Goal: Task Accomplishment & Management: Manage account settings

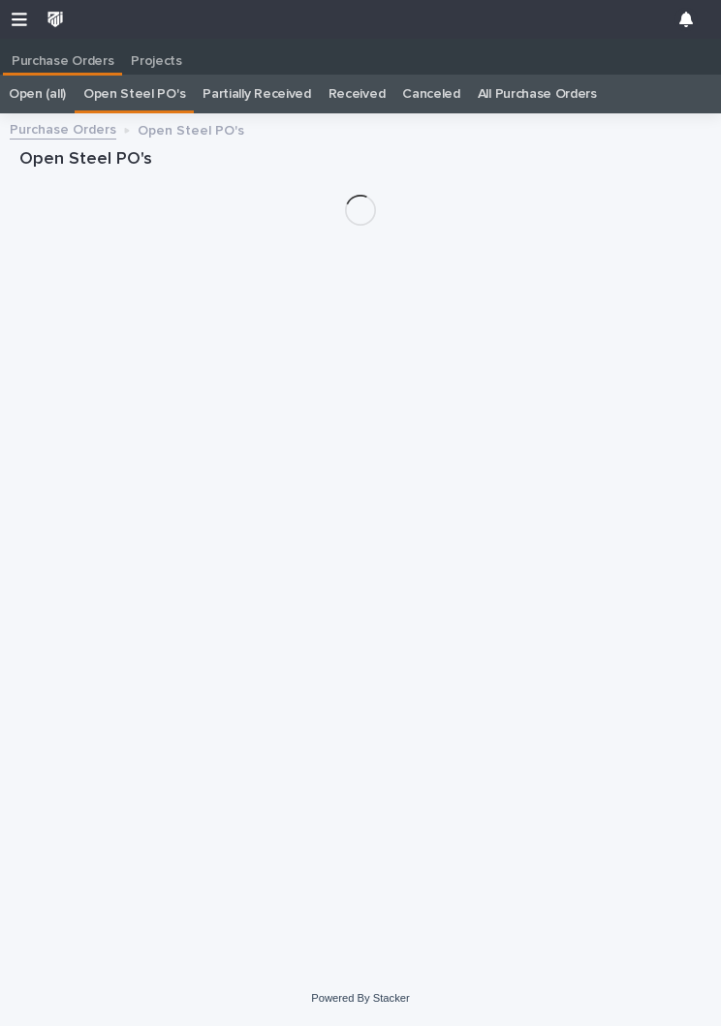
scroll to position [1, 0]
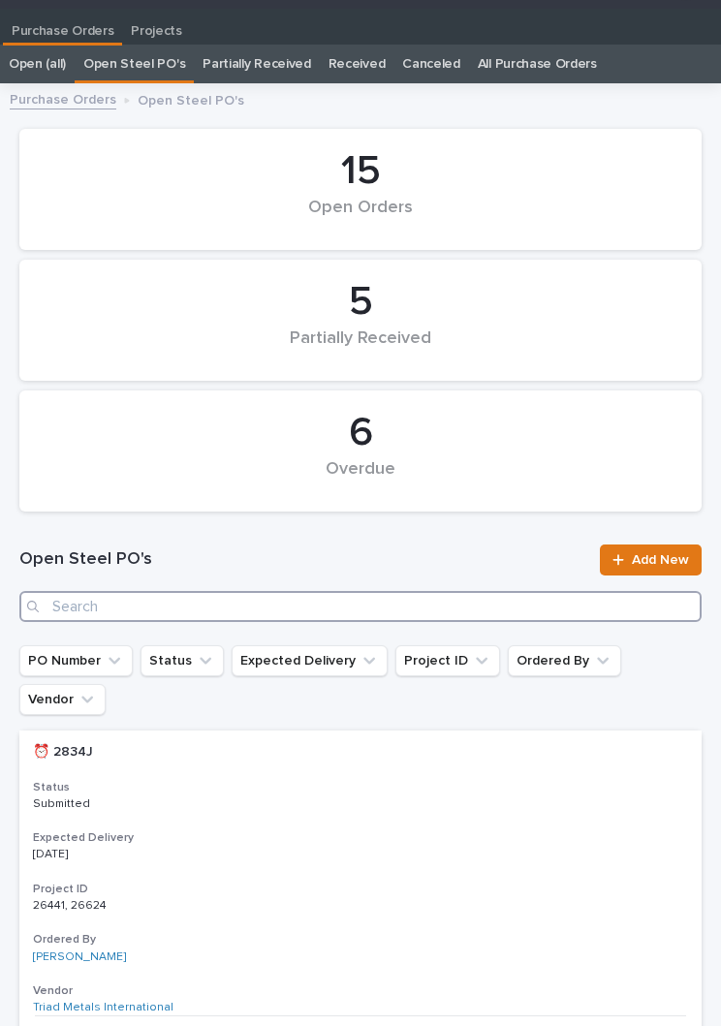
click at [195, 598] on input "Search" at bounding box center [360, 606] width 682 height 31
type input "2964"
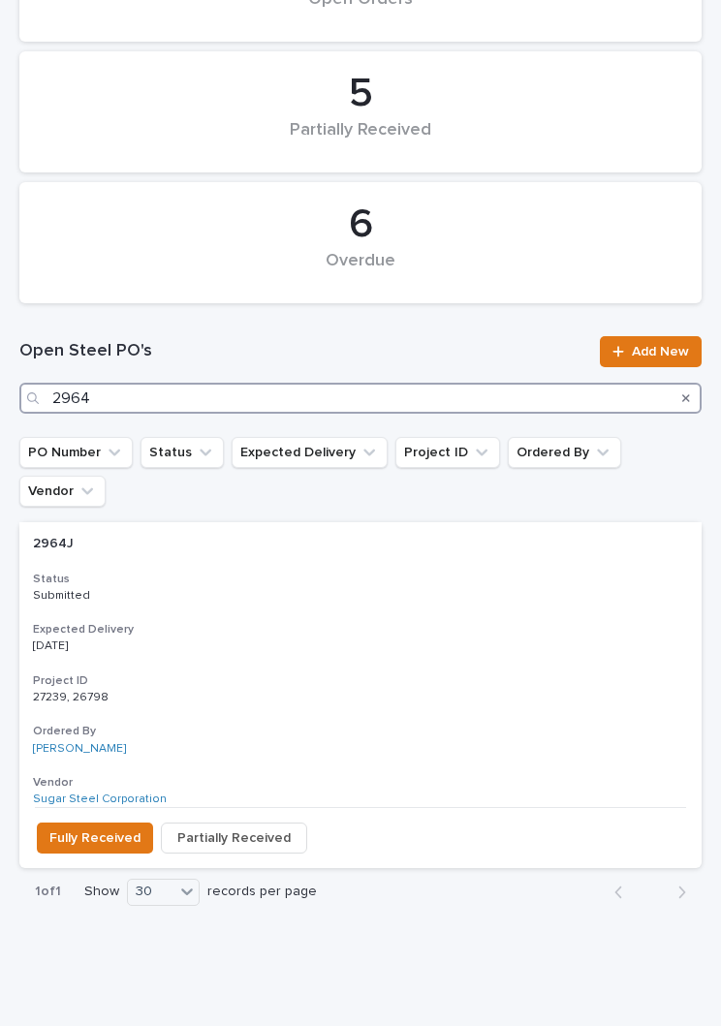
scroll to position [237, 0]
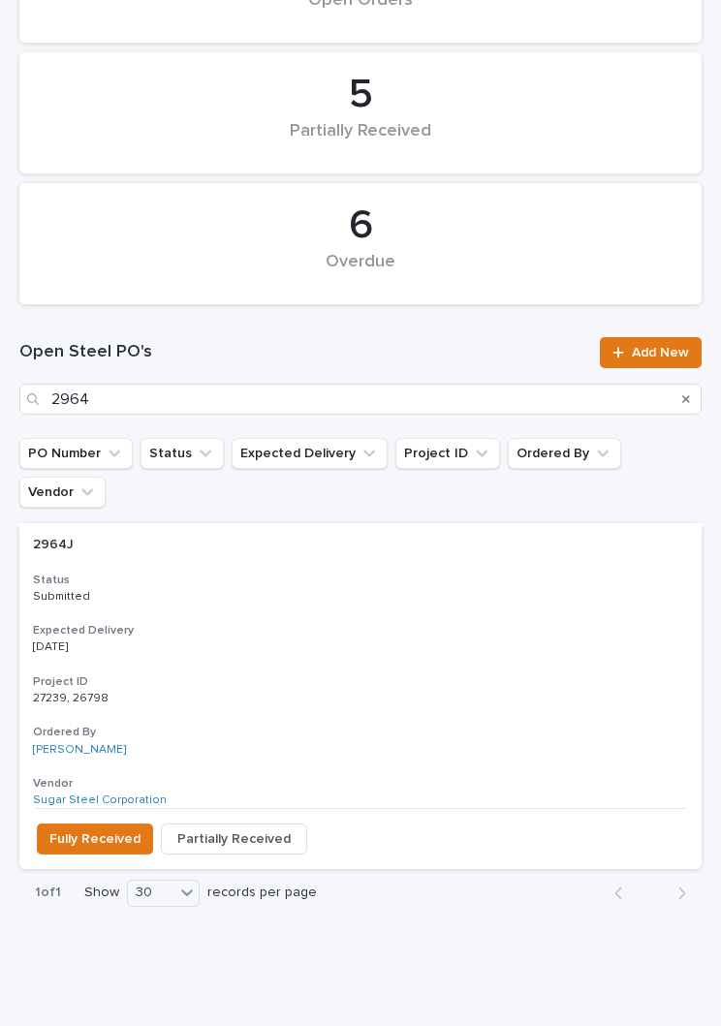
click at [342, 568] on div "2964J 2964J Status Submitted Expected Delivery [DATE] Project ID 27239, 26798 2…" at bounding box center [360, 665] width 682 height 285
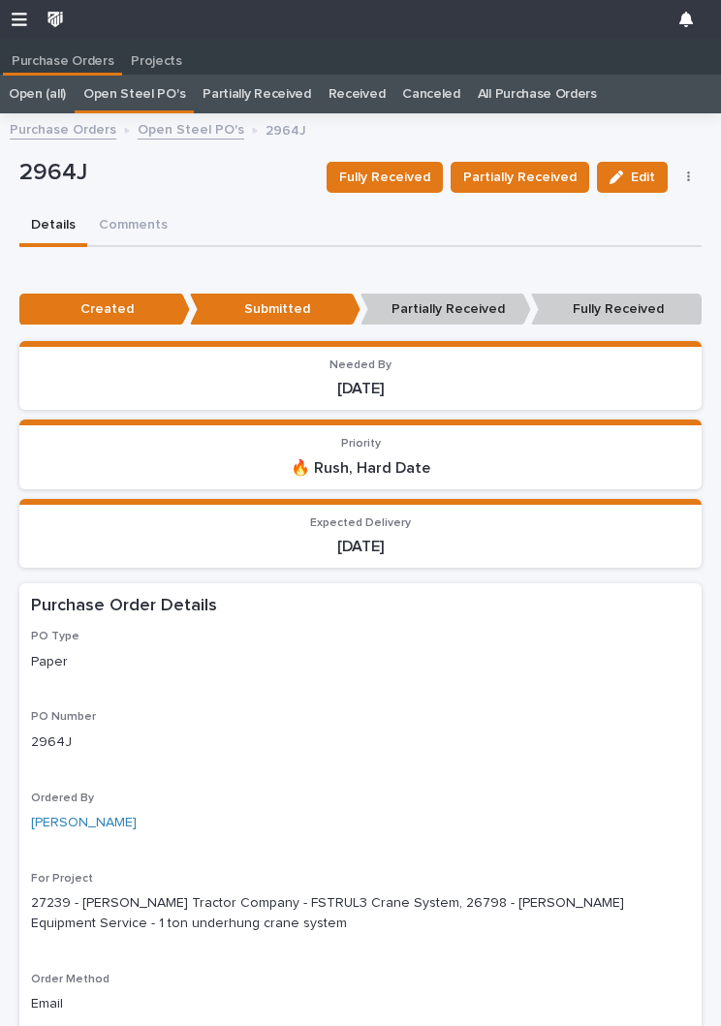
click at [397, 184] on span "Fully Received" at bounding box center [384, 177] width 91 height 23
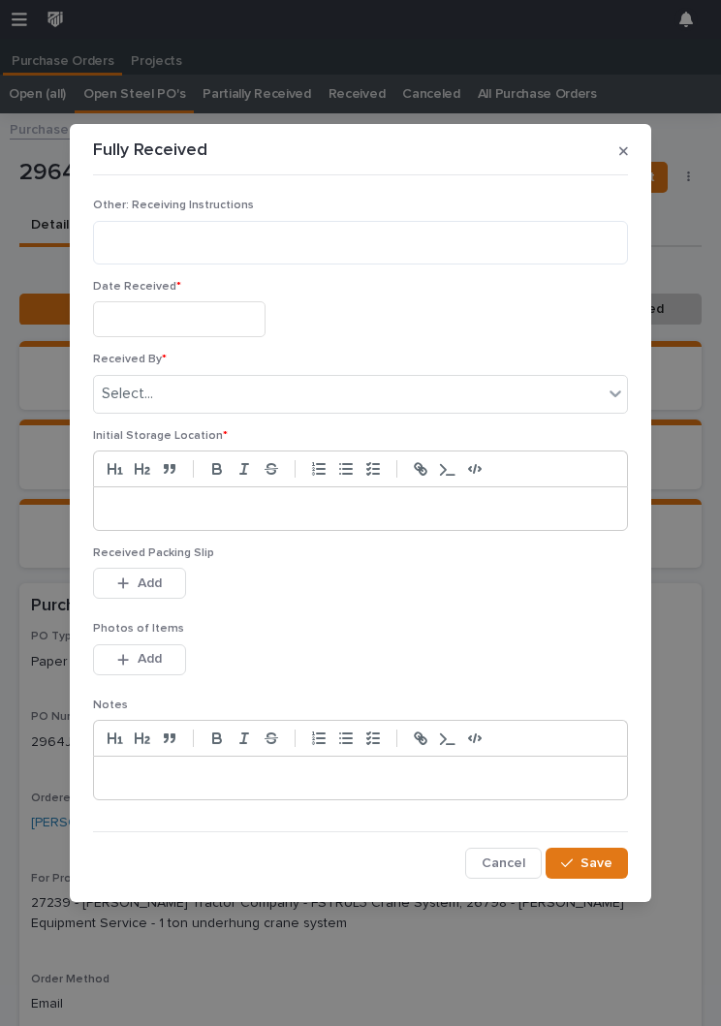
click at [198, 325] on input "text" at bounding box center [179, 319] width 172 height 36
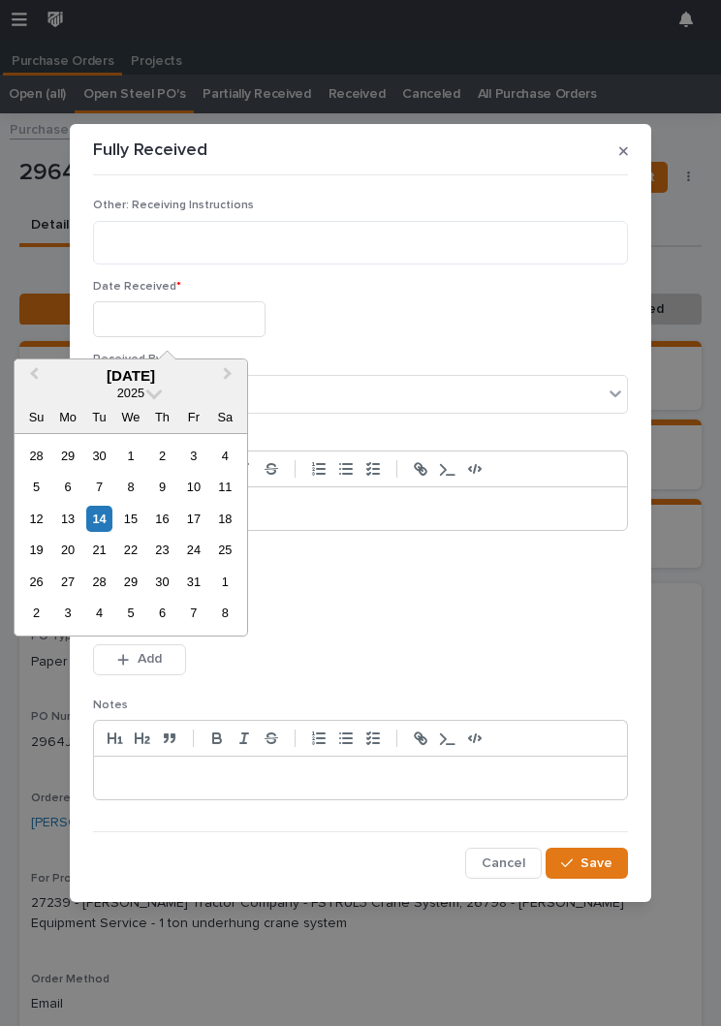
click at [105, 526] on div "14" at bounding box center [99, 519] width 26 height 26
type input "**********"
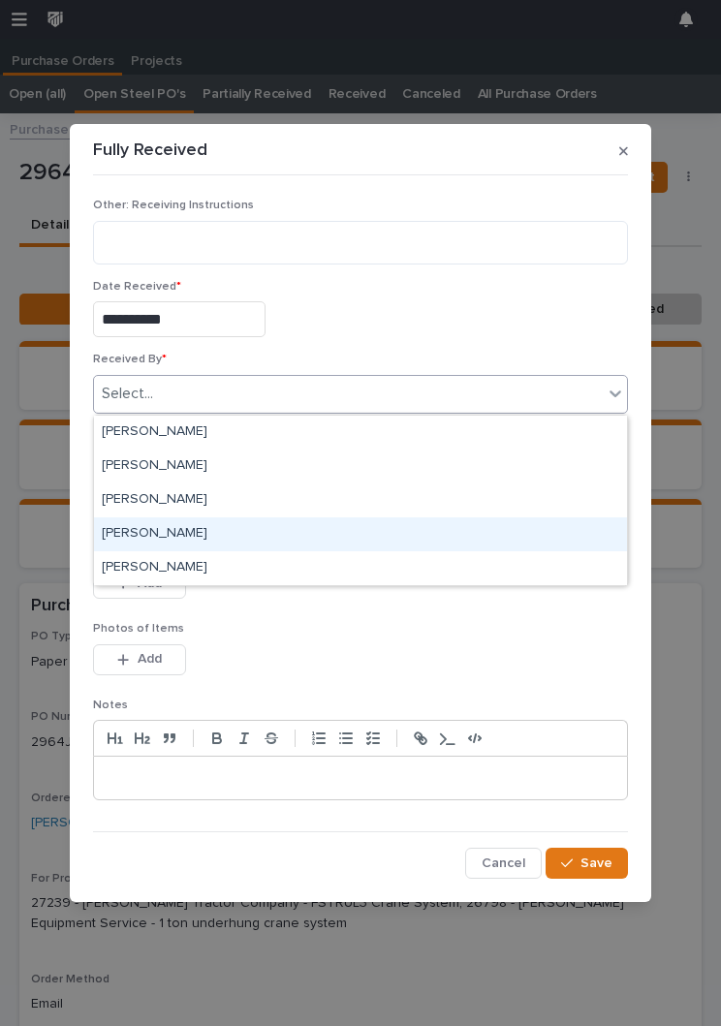
click at [230, 540] on div "[PERSON_NAME]" at bounding box center [360, 534] width 533 height 34
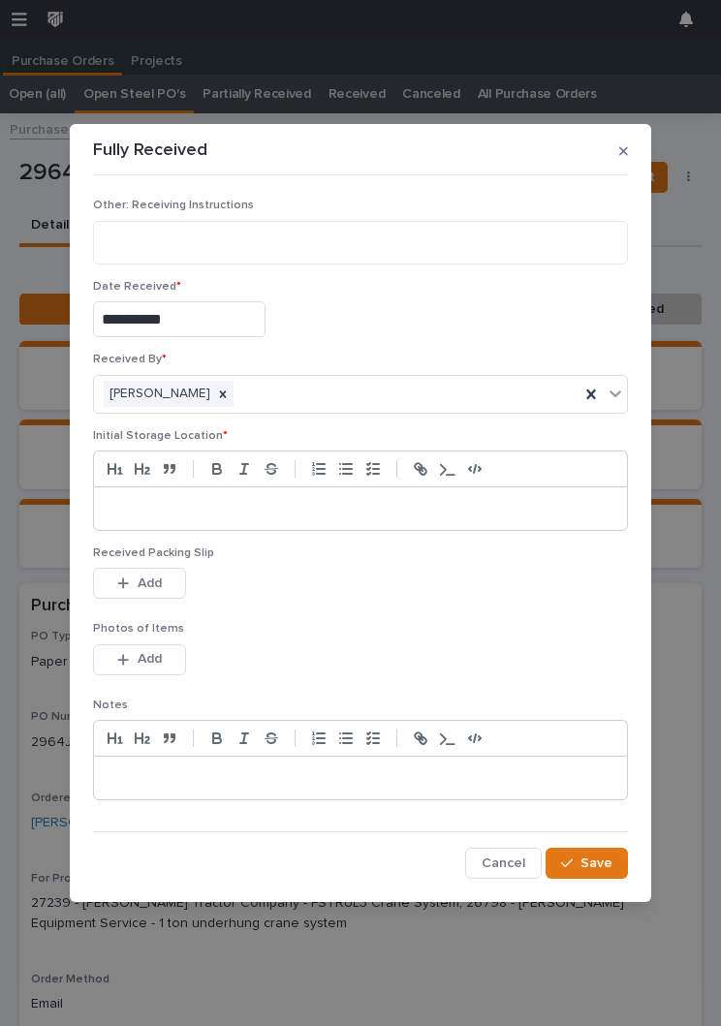
click at [331, 513] on p at bounding box center [361, 508] width 504 height 19
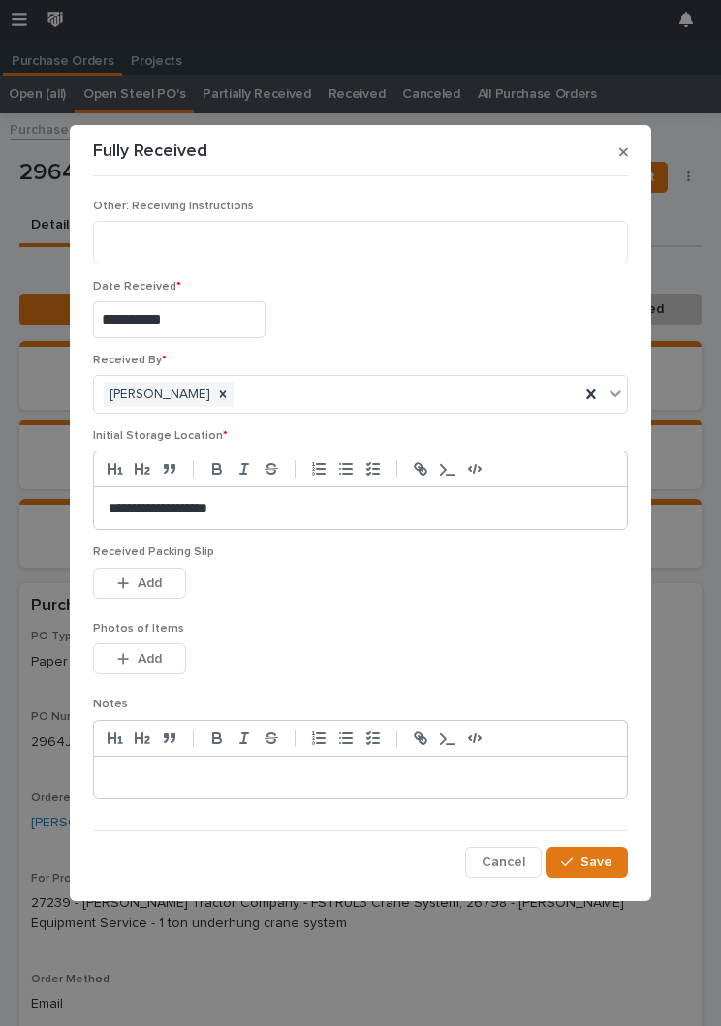
click at [421, 609] on div "Received Packing Slip This file cannot be opened Download File Add" at bounding box center [360, 583] width 535 height 76
click at [140, 596] on button "Add" at bounding box center [139, 583] width 93 height 31
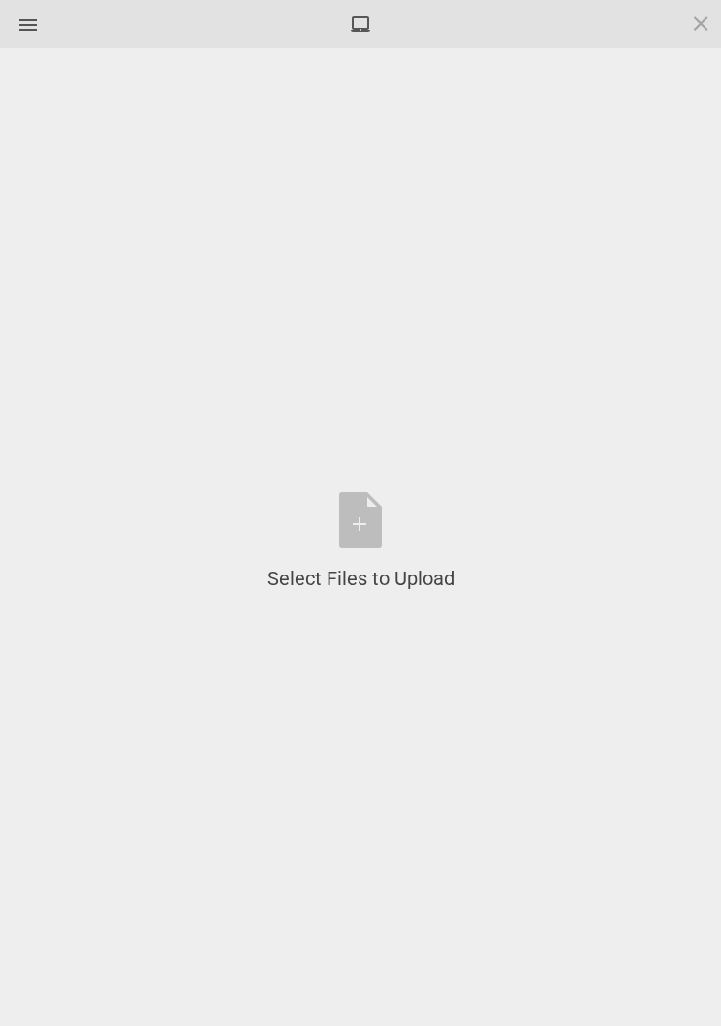
click at [384, 535] on div "Select Files to Upload or Drag and Drop, Copy and Paste Files" at bounding box center [360, 542] width 187 height 100
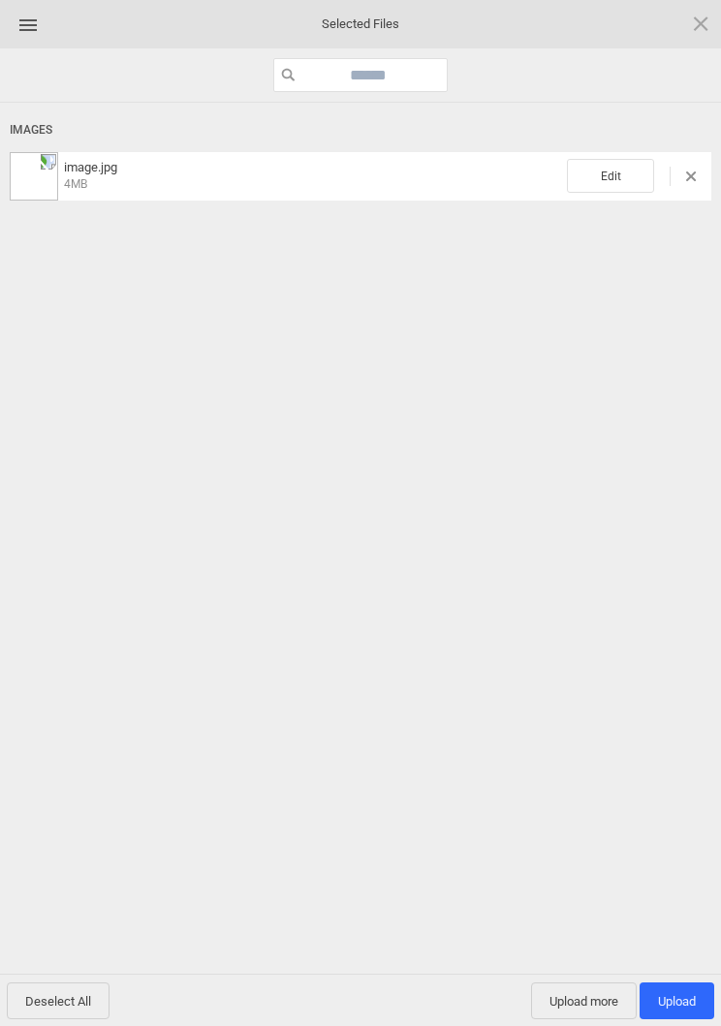
click at [606, 166] on span "Edit" at bounding box center [610, 176] width 87 height 34
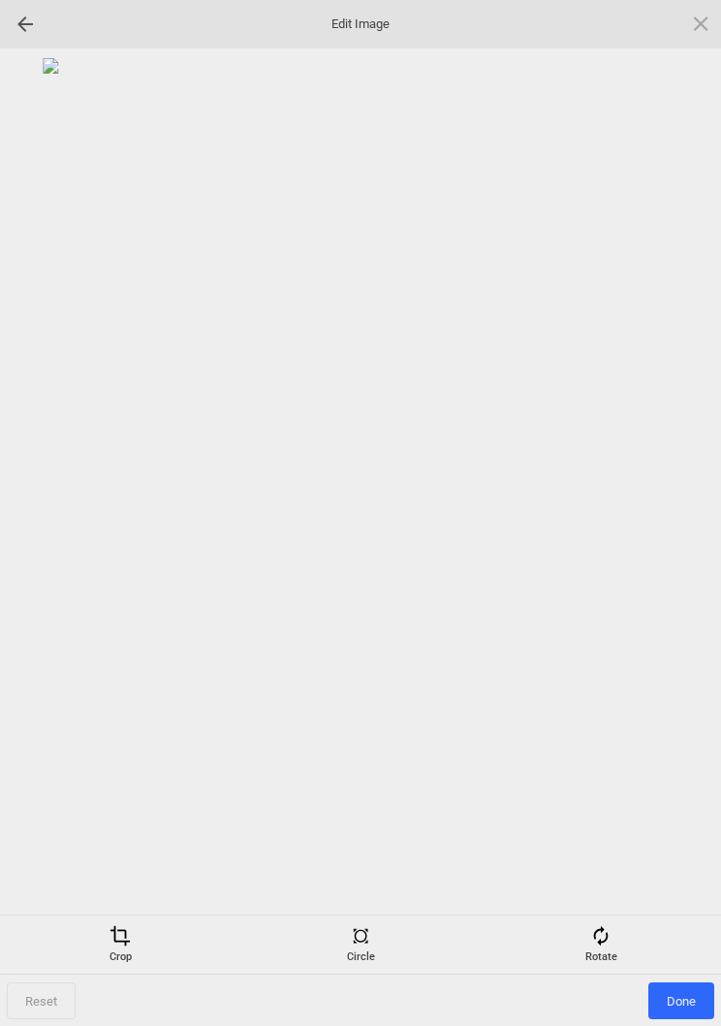
click at [603, 939] on span at bounding box center [600, 935] width 21 height 21
click at [677, 511] on div at bounding box center [677, 513] width 48 height 48
click at [676, 511] on div at bounding box center [677, 513] width 48 height 48
click at [670, 509] on div at bounding box center [677, 513] width 48 height 48
click at [671, 514] on div at bounding box center [677, 513] width 48 height 48
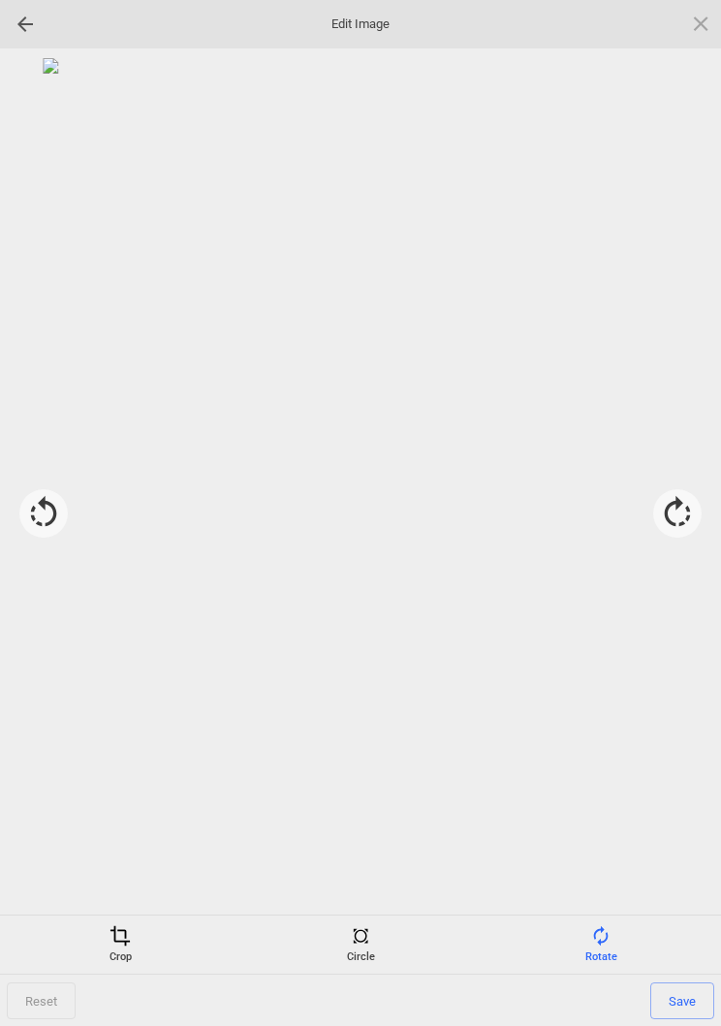
click at [126, 941] on span at bounding box center [119, 935] width 21 height 21
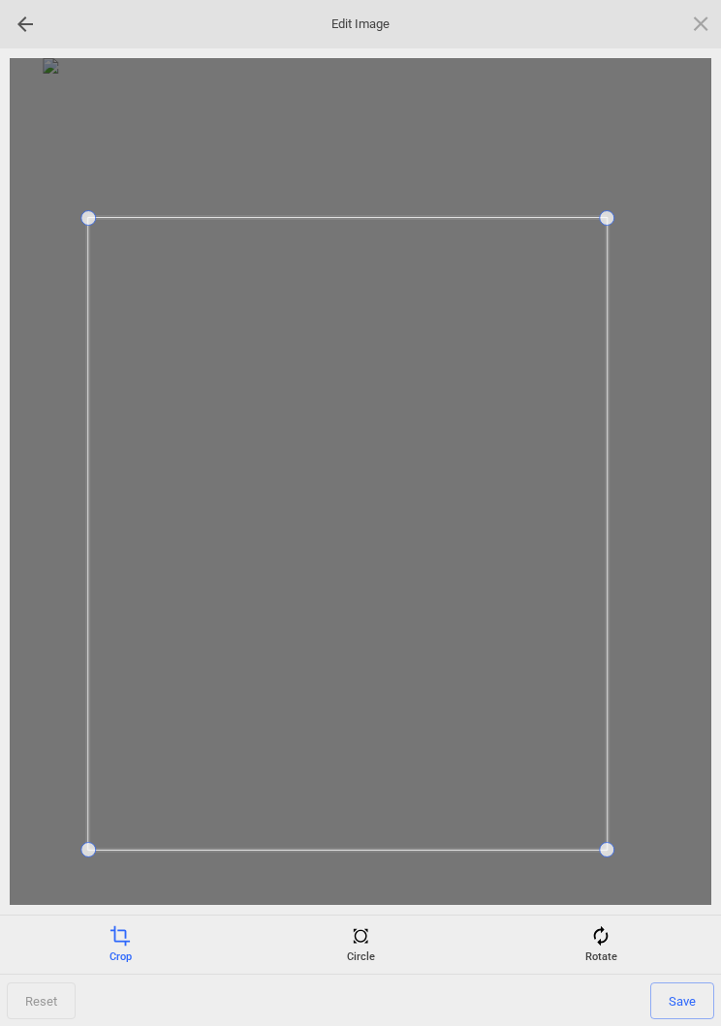
click at [685, 1004] on span "Save" at bounding box center [682, 1000] width 64 height 37
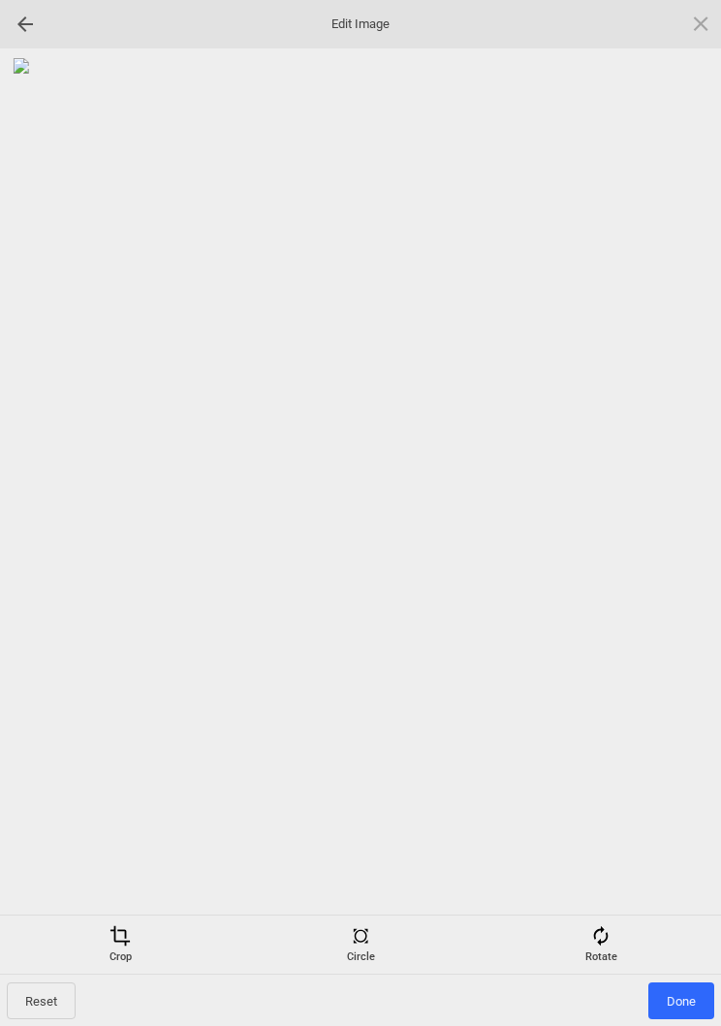
click at [680, 1002] on span "Done" at bounding box center [681, 1000] width 66 height 37
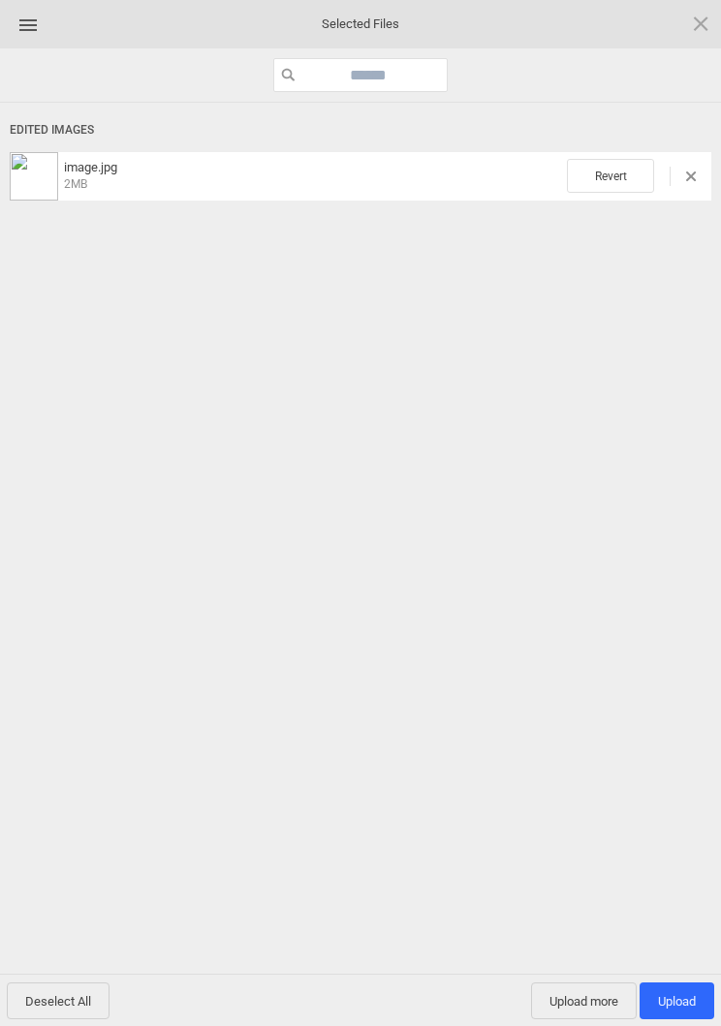
click at [579, 1003] on span "Upload more" at bounding box center [584, 1000] width 106 height 37
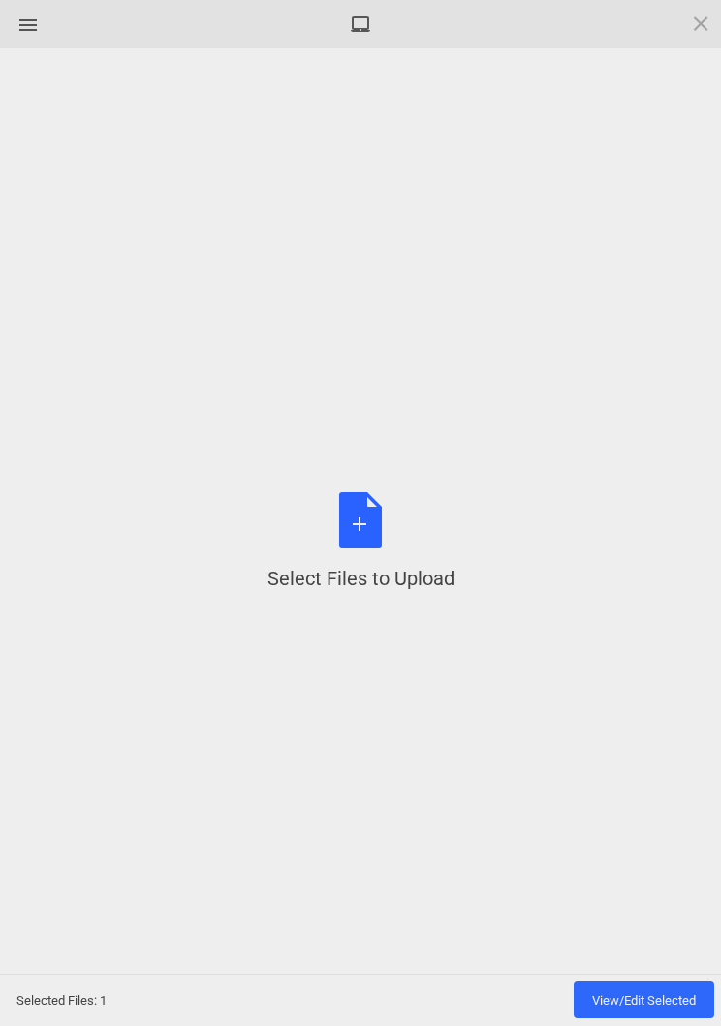
click at [348, 538] on div "Select Files to Upload or Drag and Drop, Copy and Paste Files" at bounding box center [360, 542] width 187 height 100
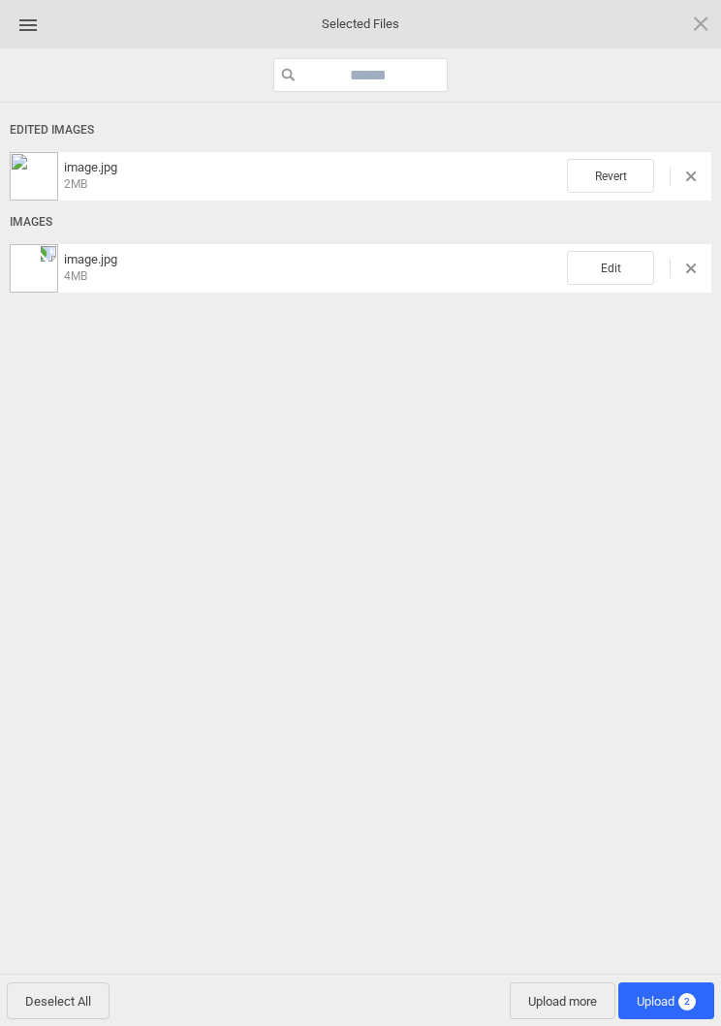
click at [614, 261] on span "Edit" at bounding box center [610, 268] width 87 height 34
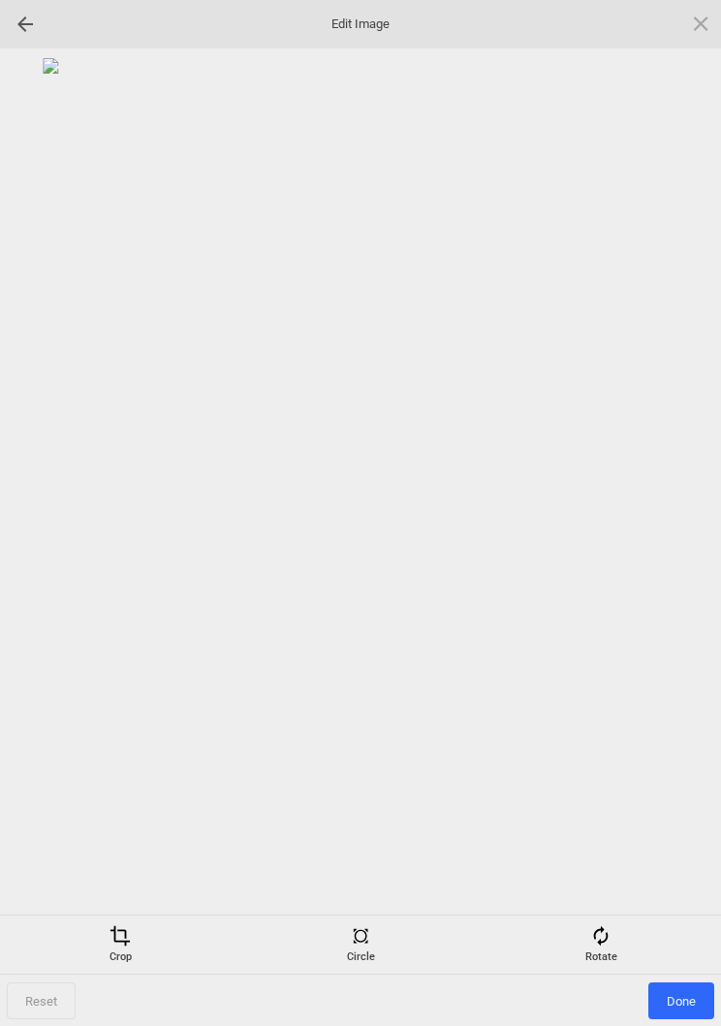
click at [602, 942] on span at bounding box center [600, 935] width 21 height 21
click at [674, 517] on div at bounding box center [677, 513] width 48 height 48
click at [683, 512] on div at bounding box center [677, 513] width 48 height 48
click at [682, 512] on div at bounding box center [677, 513] width 48 height 48
click at [676, 504] on div at bounding box center [677, 513] width 48 height 48
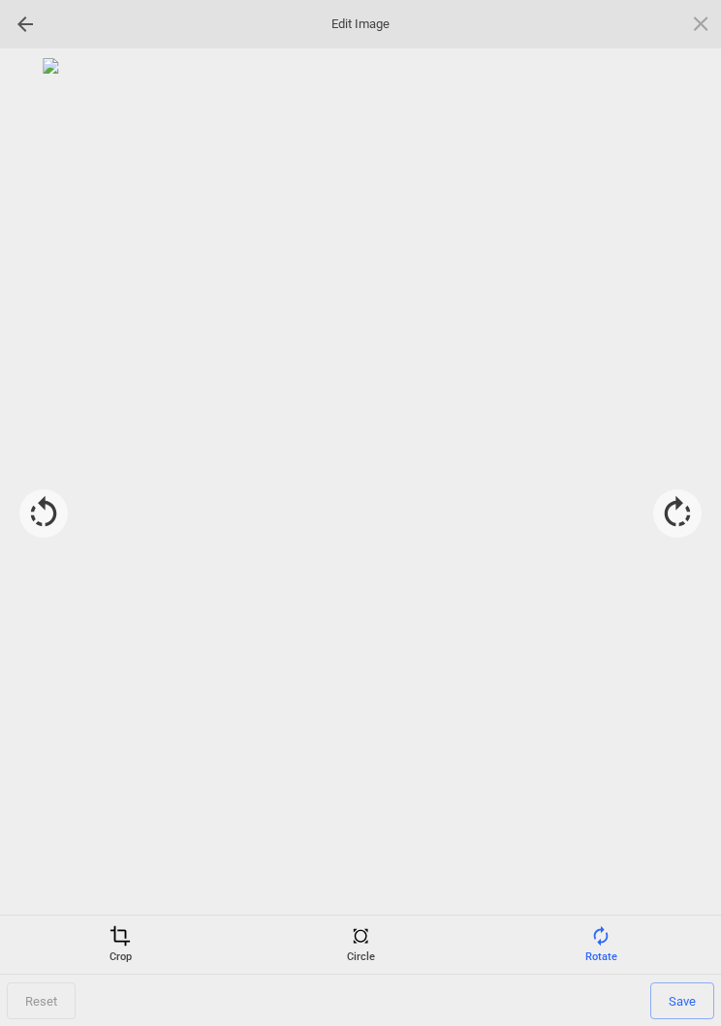
click at [114, 933] on span at bounding box center [119, 935] width 21 height 21
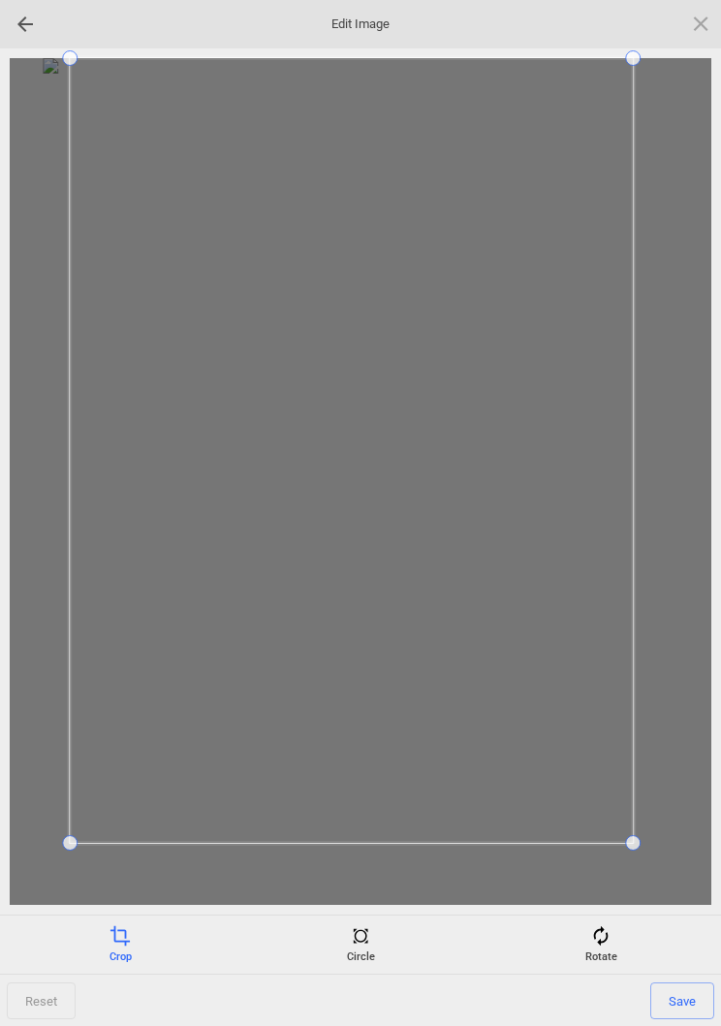
click at [40, 838] on div at bounding box center [360, 481] width 701 height 847
click at [680, 1006] on span "Save" at bounding box center [682, 1000] width 64 height 37
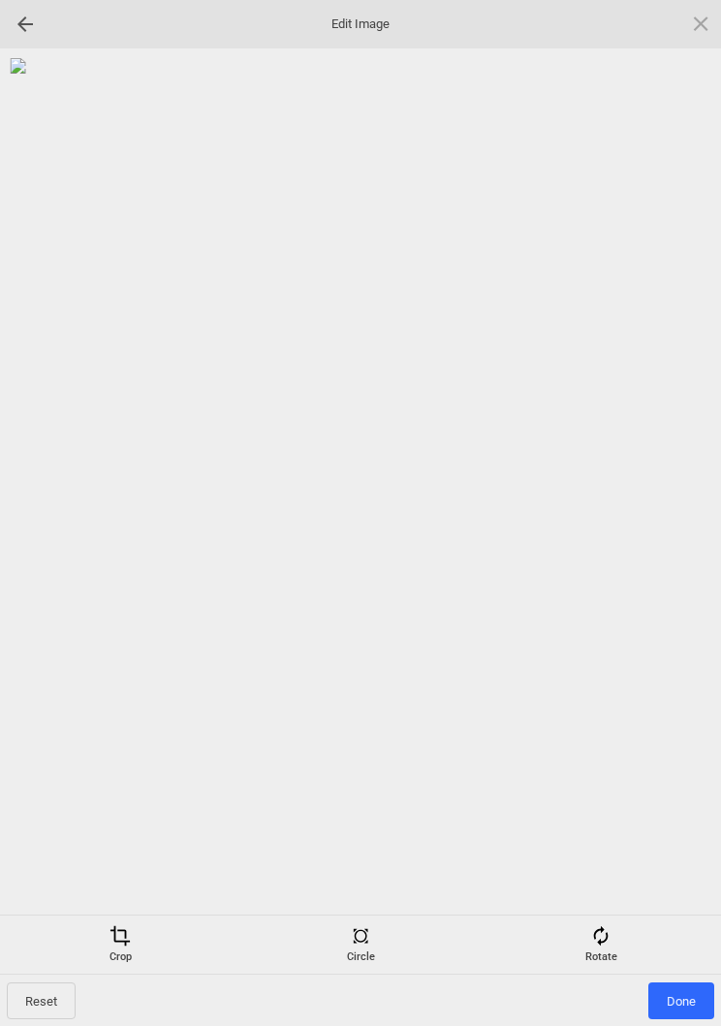
click at [686, 1004] on span "Done" at bounding box center [681, 1000] width 66 height 37
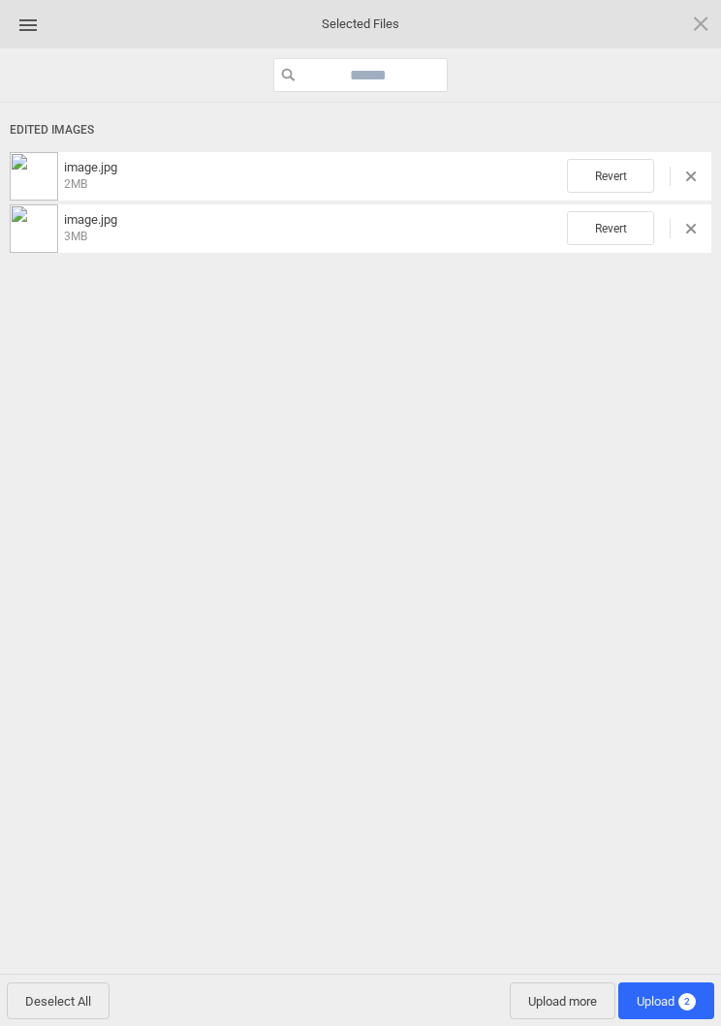
click at [548, 1004] on span "Upload more" at bounding box center [563, 1000] width 106 height 37
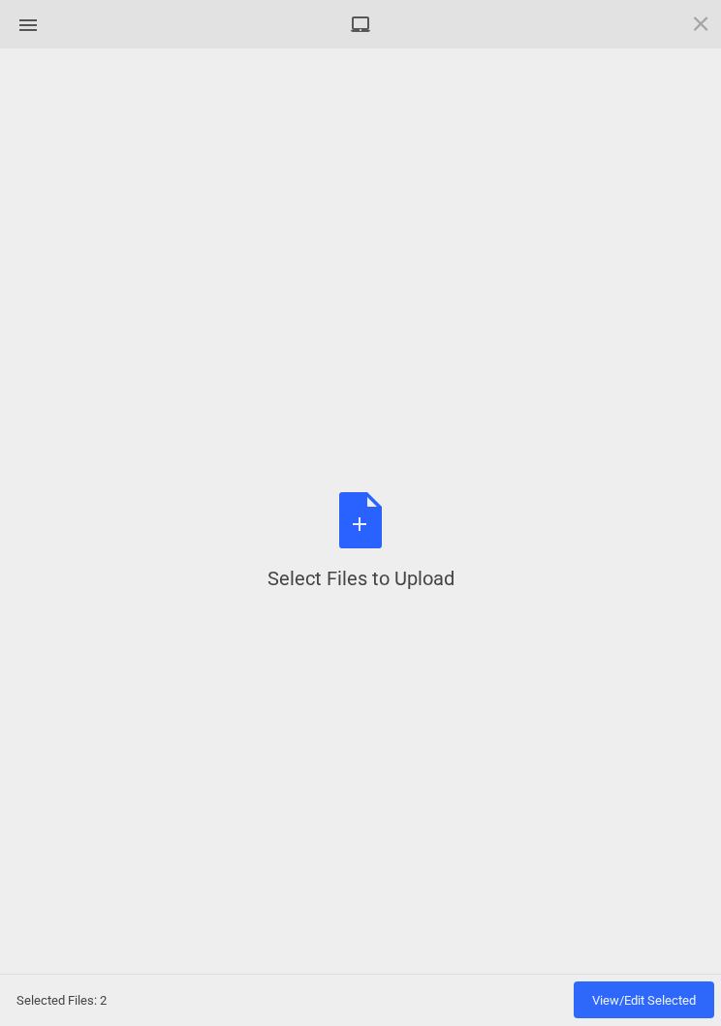
click at [364, 525] on div "Select Files to Upload or Drag and Drop, Copy and Paste Files" at bounding box center [360, 542] width 187 height 100
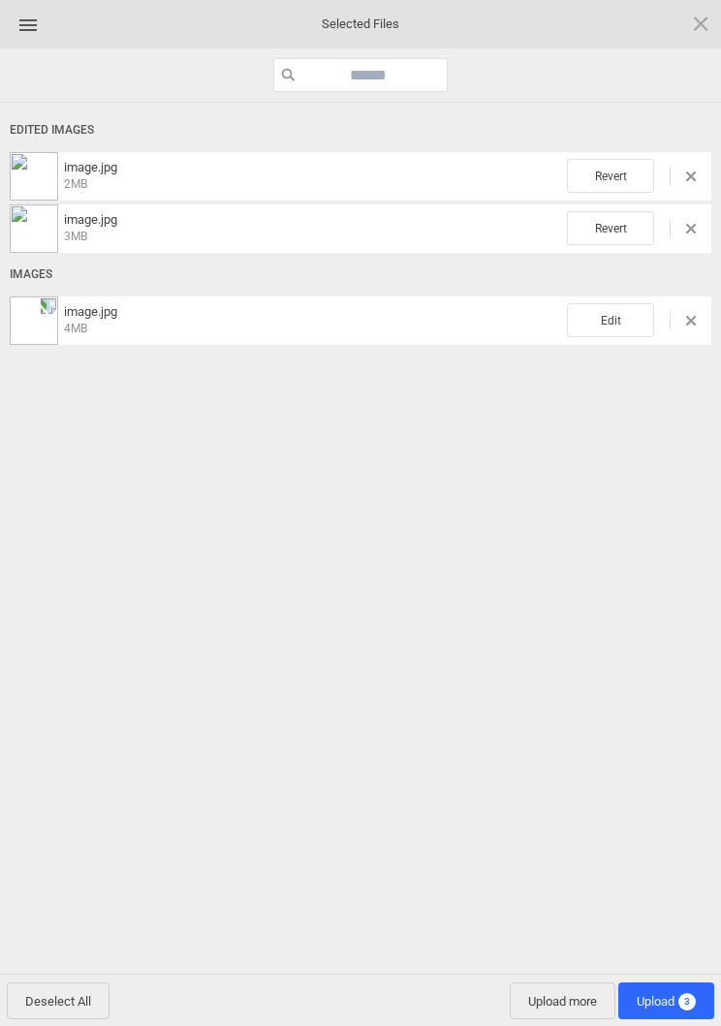
click at [620, 333] on span "Edit" at bounding box center [610, 320] width 87 height 34
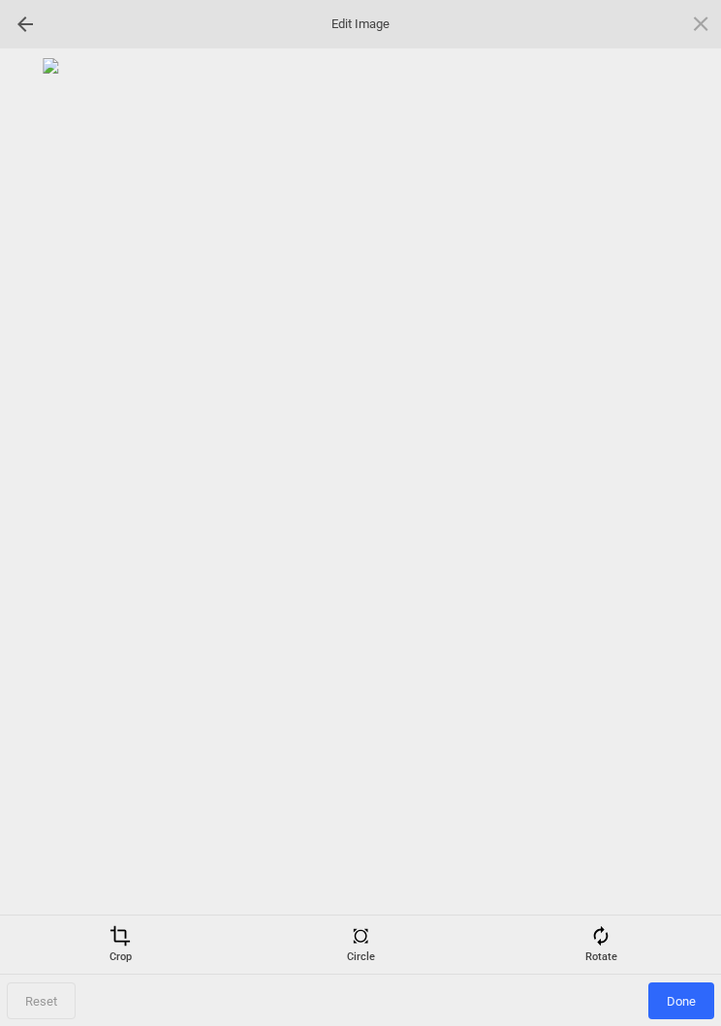
click at [613, 949] on div "Rotate" at bounding box center [600, 944] width 231 height 39
click at [679, 518] on div at bounding box center [677, 513] width 48 height 48
click at [685, 517] on div at bounding box center [677, 513] width 48 height 48
click at [687, 513] on div at bounding box center [677, 513] width 48 height 48
click at [682, 510] on div at bounding box center [677, 513] width 48 height 48
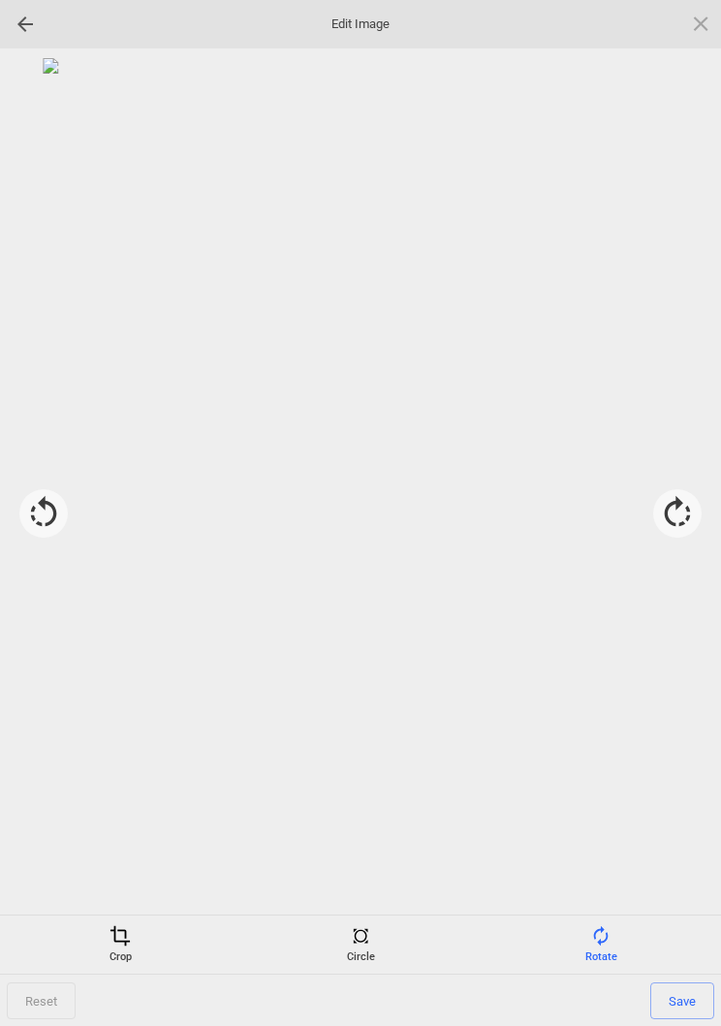
click at [114, 961] on div "Crop" at bounding box center [120, 944] width 231 height 39
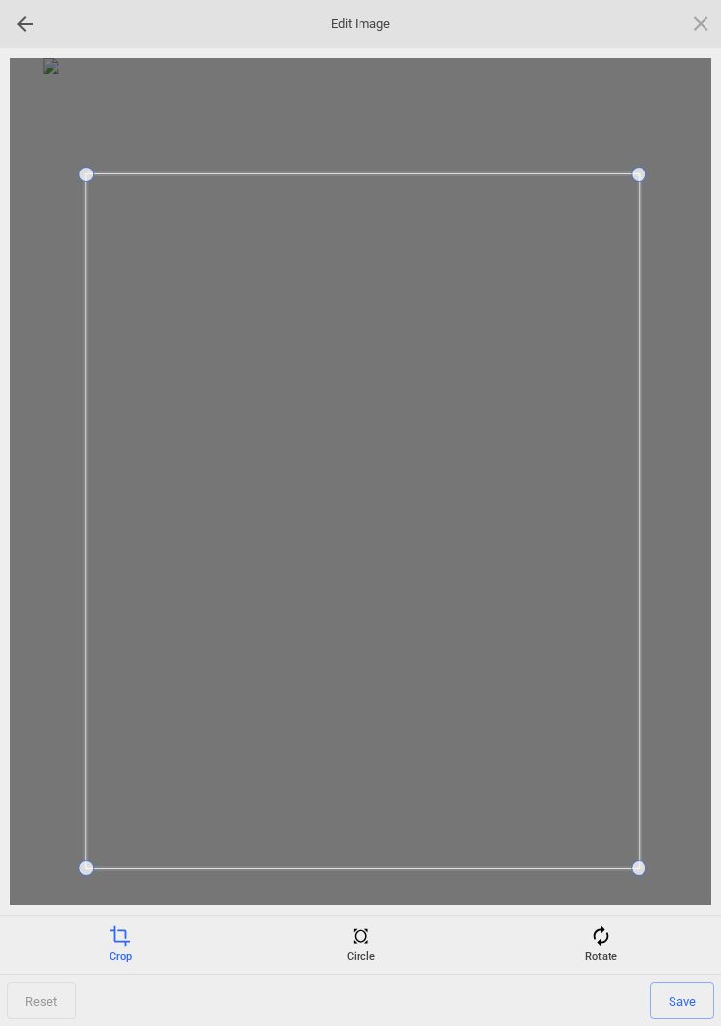
click at [689, 984] on span "Save" at bounding box center [682, 1000] width 64 height 37
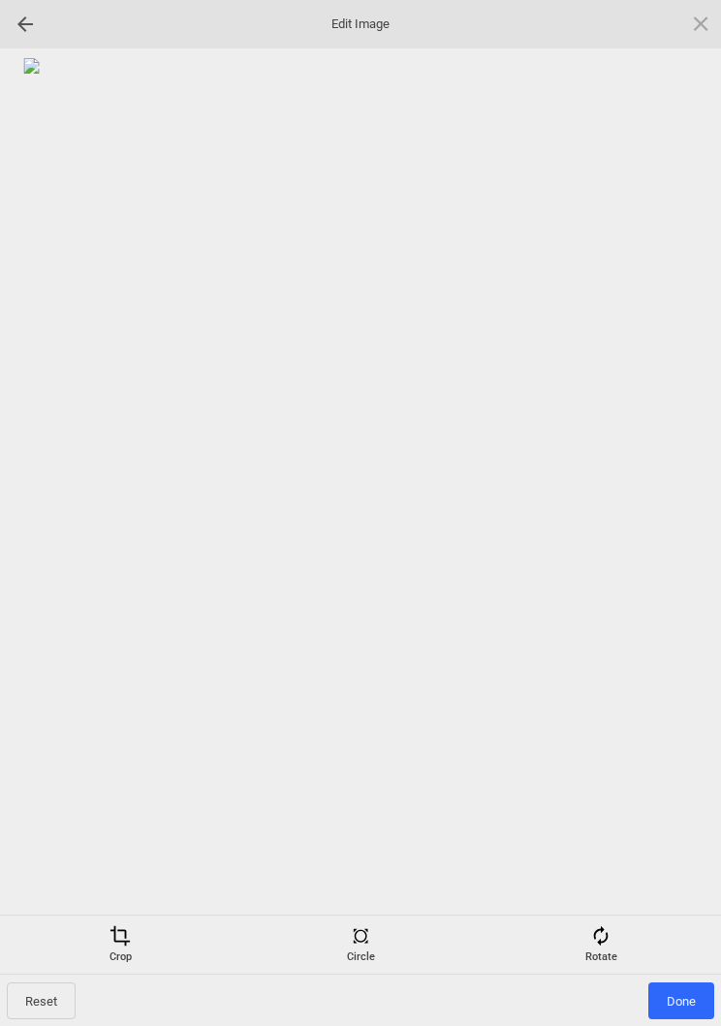
click at [677, 1009] on span "Done" at bounding box center [681, 1000] width 66 height 37
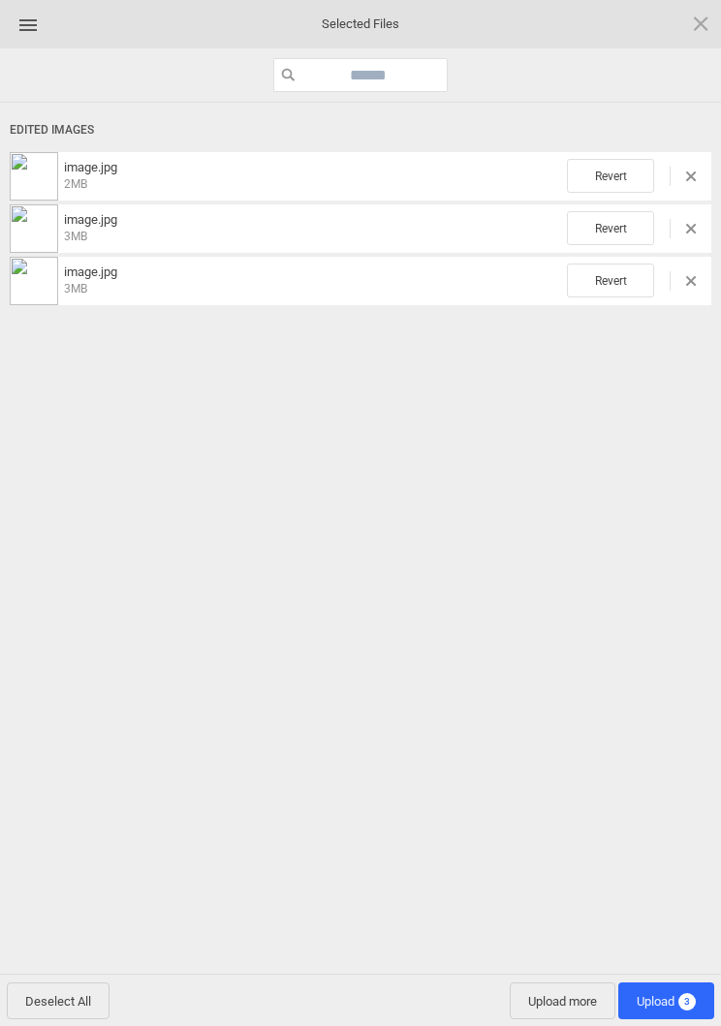
click at [662, 1003] on span "Upload 3" at bounding box center [666, 1001] width 59 height 15
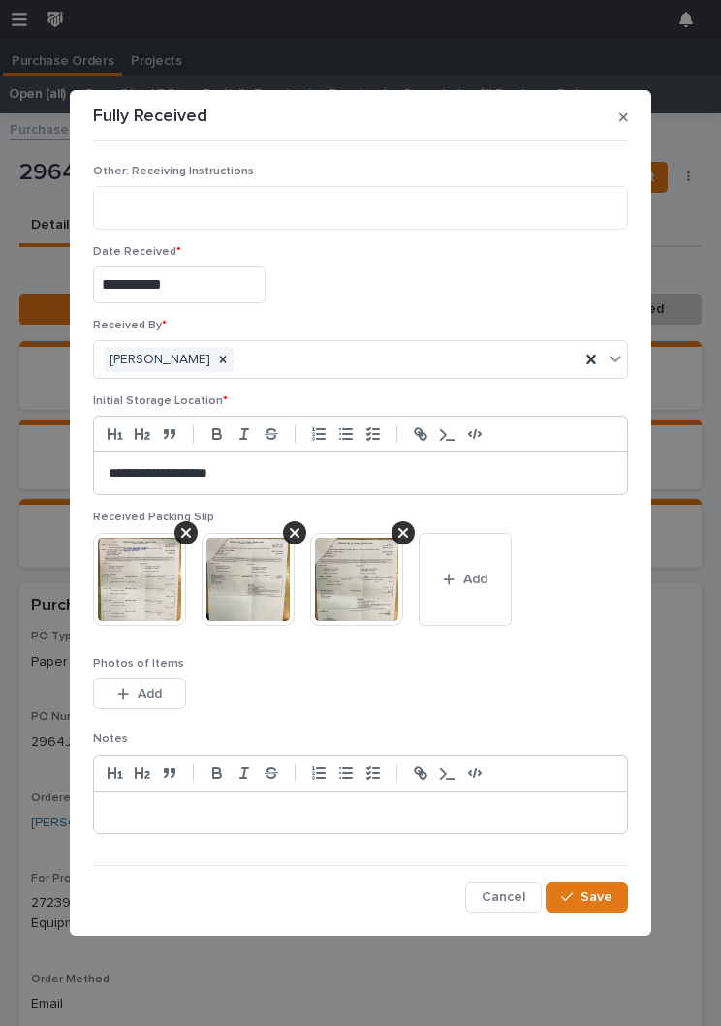
click at [594, 904] on span "Save" at bounding box center [596, 896] width 32 height 17
